Goal: Information Seeking & Learning: Learn about a topic

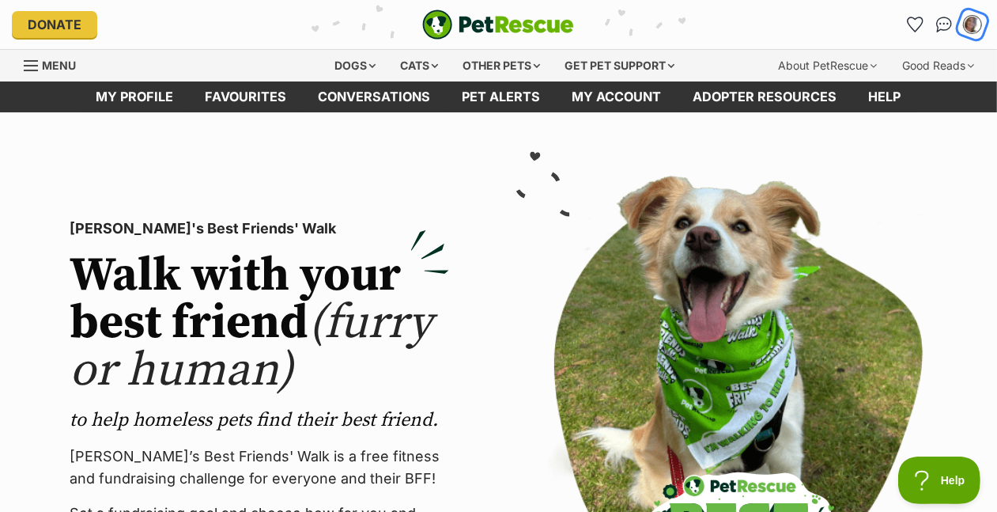
click at [956, 30] on button "My account" at bounding box center [972, 24] width 32 height 32
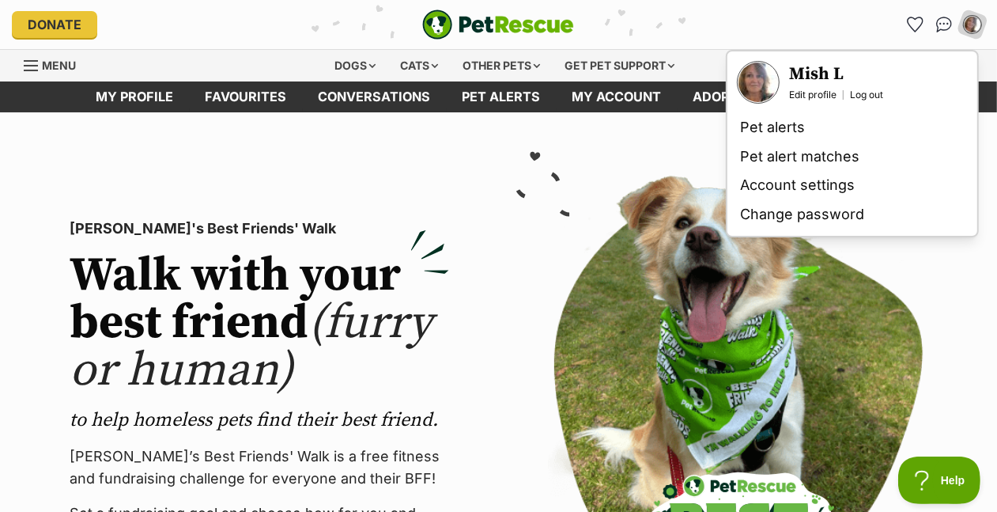
click at [732, 37] on div "My account Mish L Edit profile Log out Pet alerts Pet alert matches Account set…" at bounding box center [823, 24] width 324 height 25
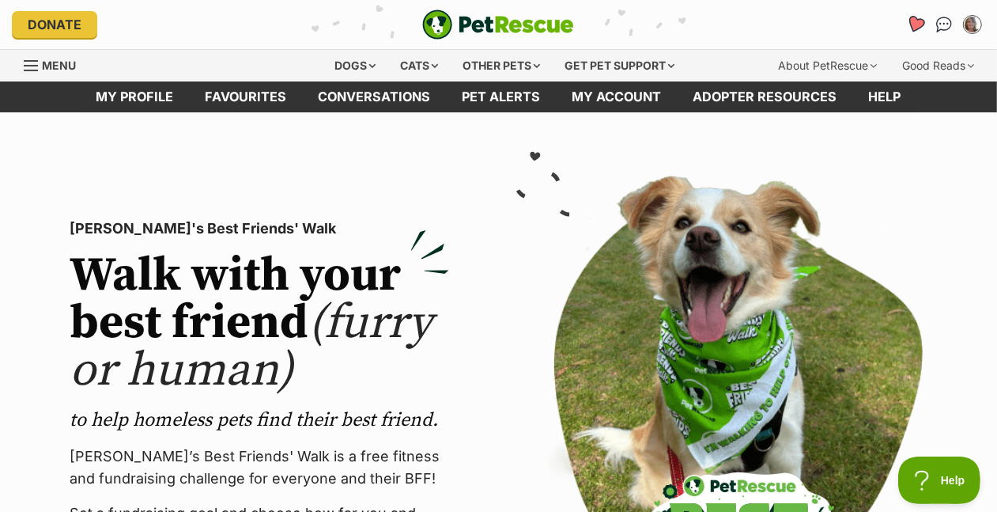
click at [906, 33] on icon "Favourites" at bounding box center [915, 24] width 19 height 18
click at [324, 81] on div "Dogs" at bounding box center [355, 66] width 63 height 32
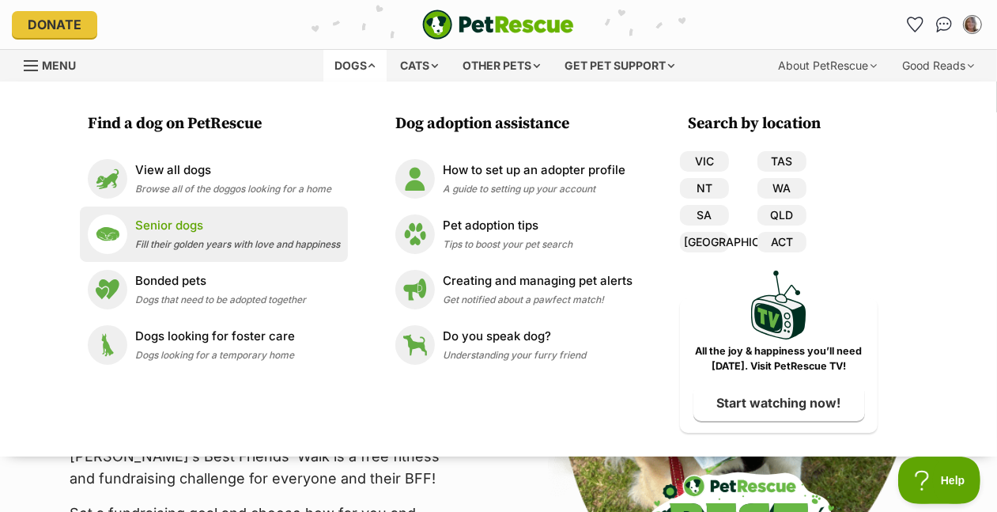
click at [153, 250] on span "Fill their golden years with love and happiness" at bounding box center [237, 244] width 205 height 12
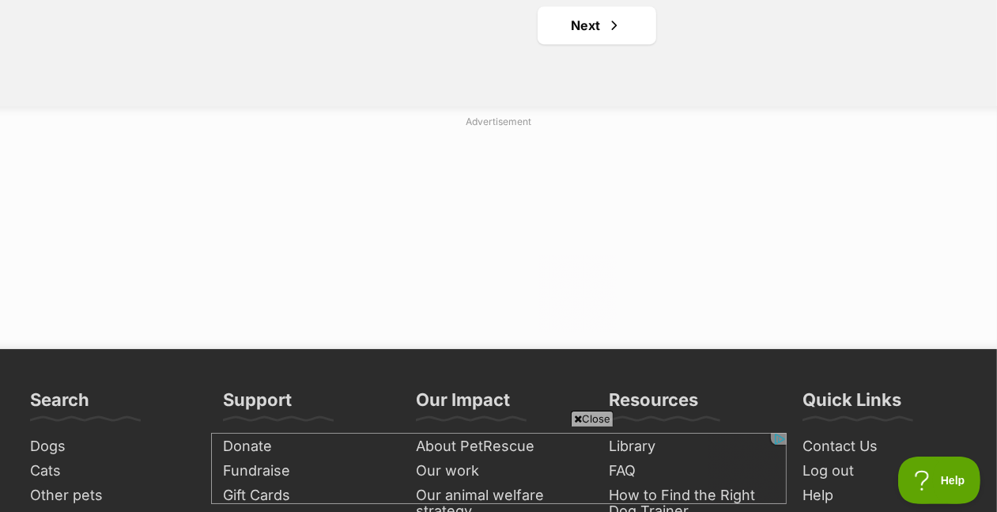
scroll to position [3188, 0]
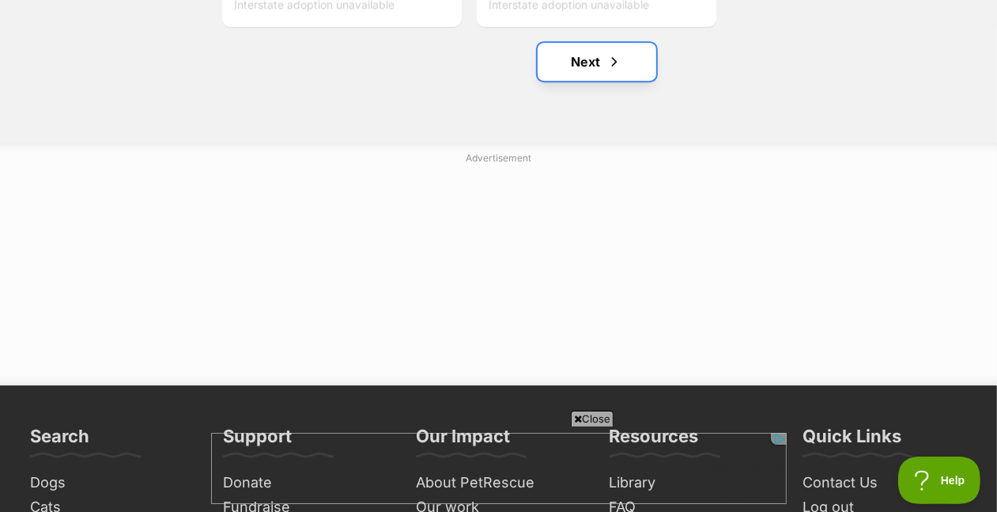
click at [591, 81] on link "Next" at bounding box center [597, 62] width 119 height 38
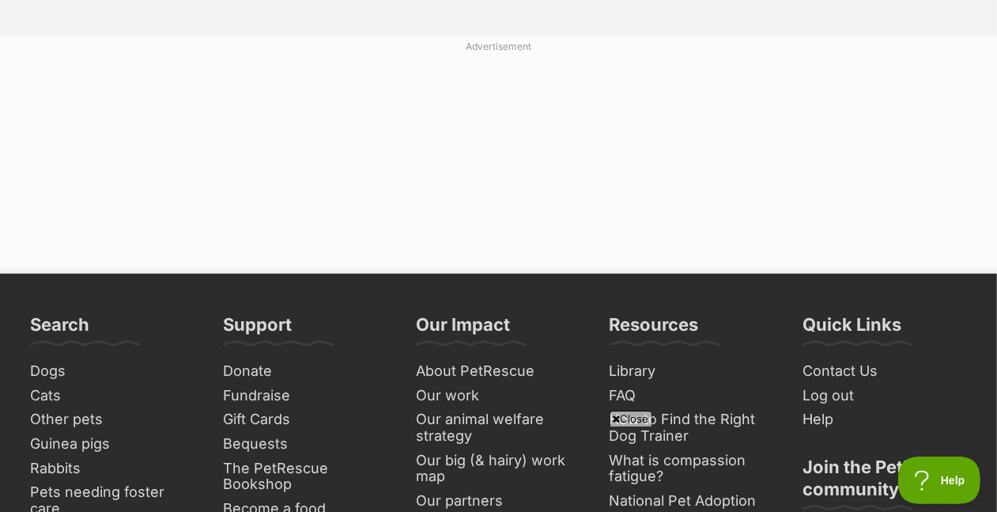
scroll to position [782, 0]
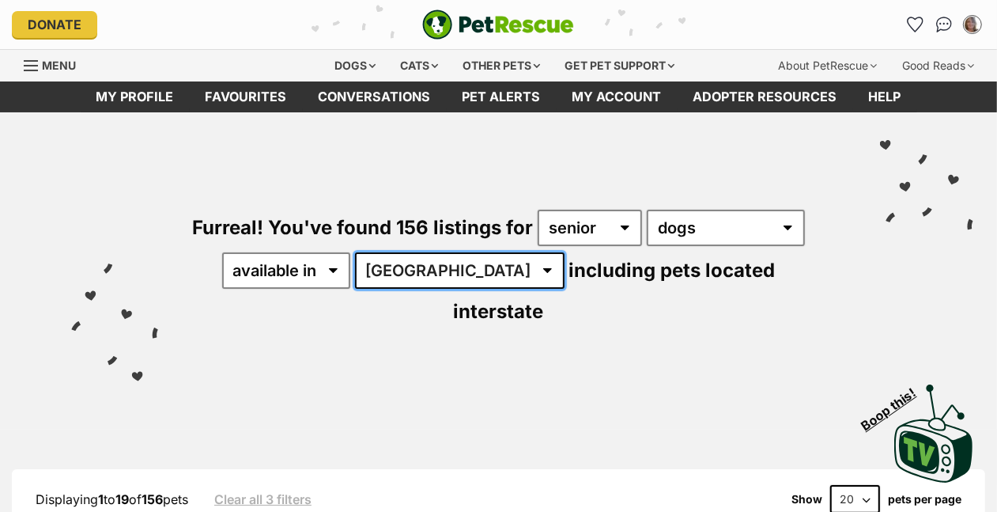
click at [355, 289] on select "[GEOGRAPHIC_DATA] [GEOGRAPHIC_DATA] [GEOGRAPHIC_DATA] [GEOGRAPHIC_DATA] [GEOGRA…" at bounding box center [460, 270] width 210 height 36
select select "VIC"
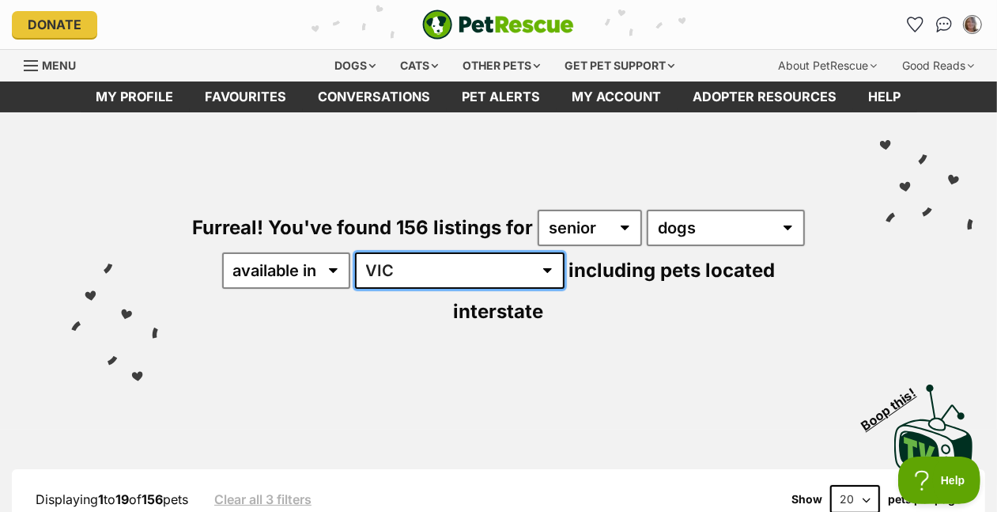
click at [355, 289] on select "Australia ACT NSW NT QLD SA TAS VIC WA" at bounding box center [460, 270] width 210 height 36
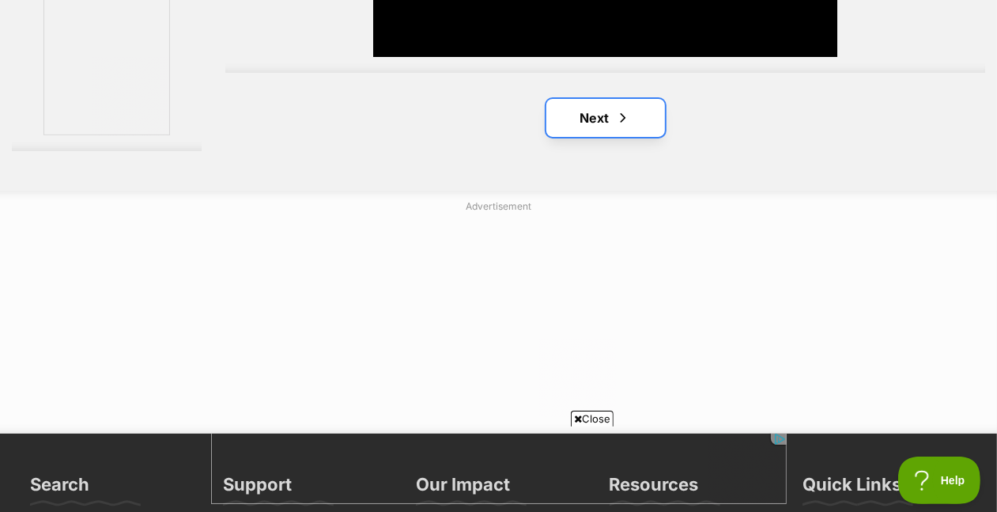
click at [609, 137] on link "Next" at bounding box center [606, 118] width 119 height 38
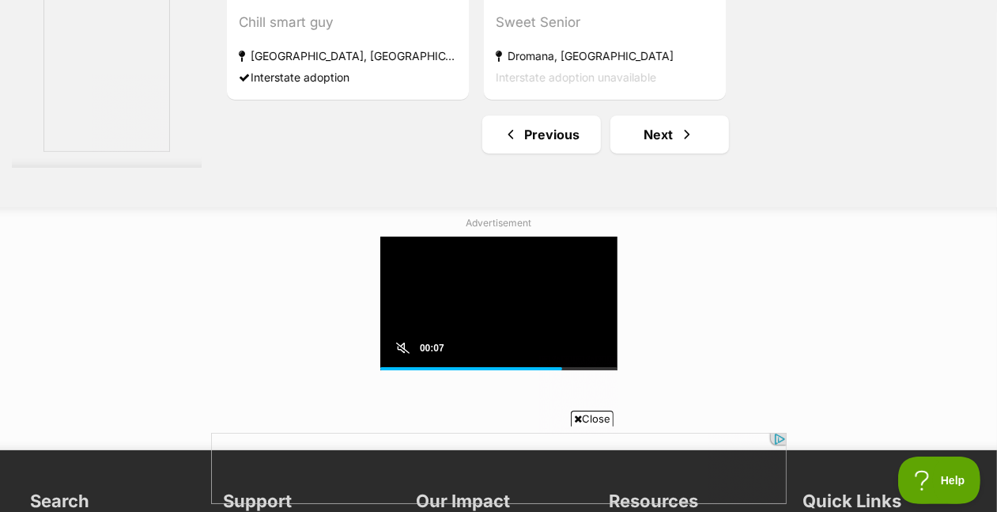
scroll to position [3980, 0]
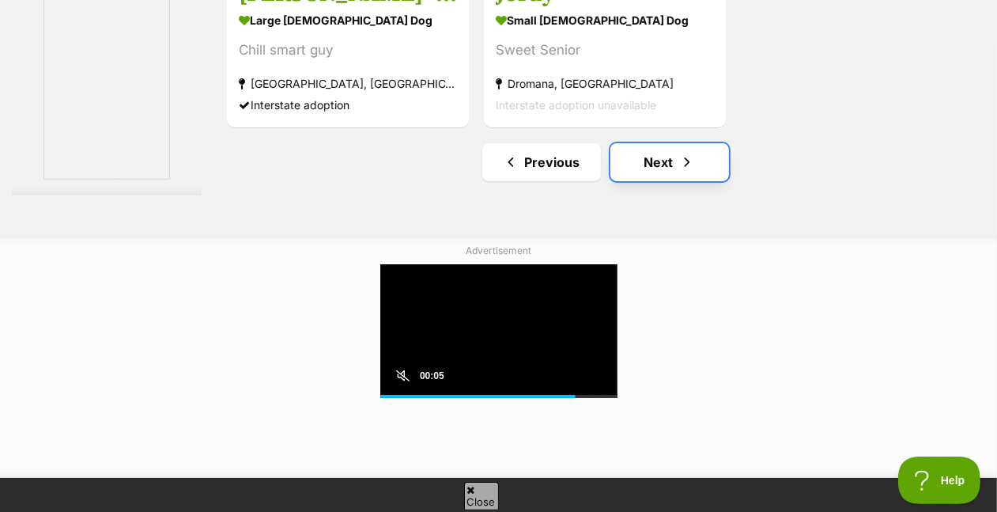
click at [673, 181] on link "Next" at bounding box center [670, 162] width 119 height 38
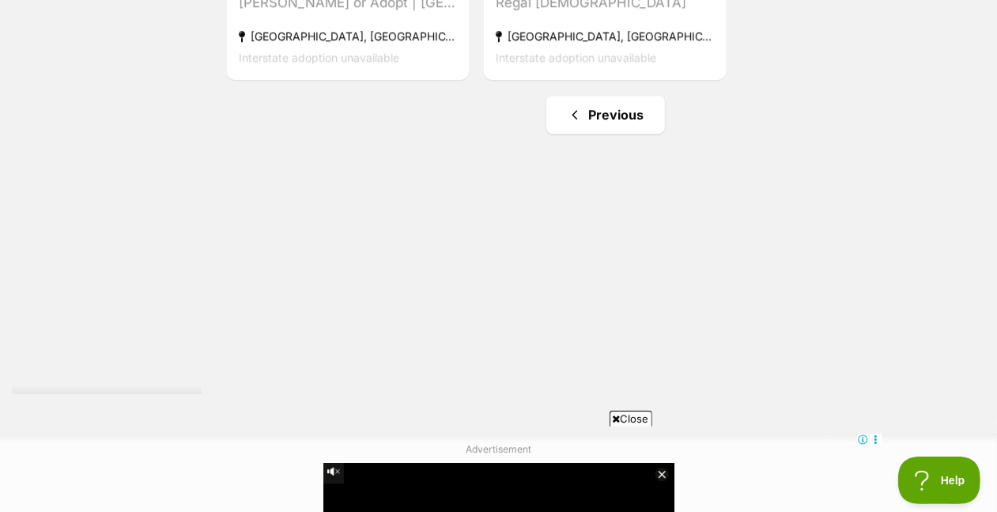
scroll to position [3068, 0]
